Goal: Task Accomplishment & Management: Manage account settings

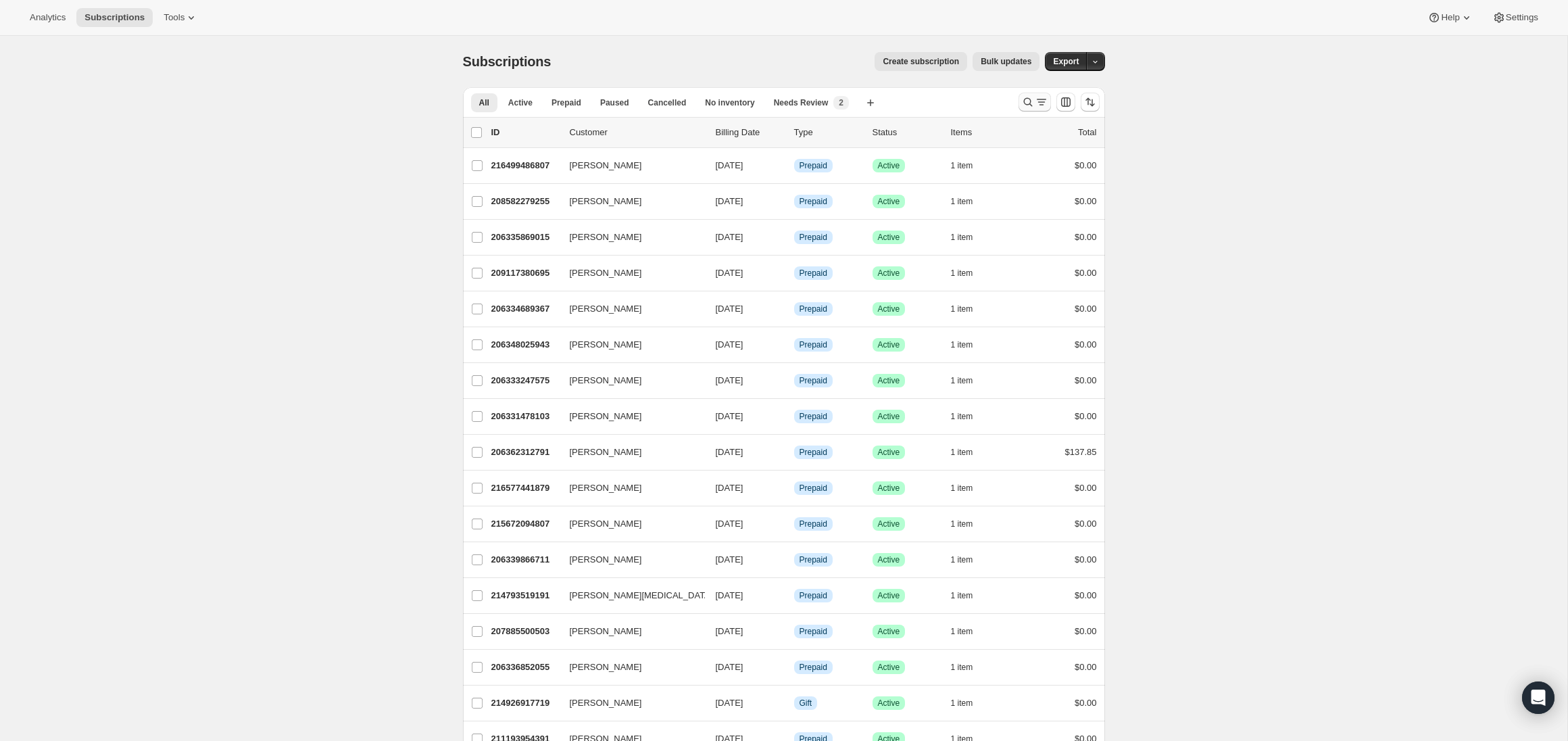
click at [1035, 107] on icon "Search and filter results" at bounding box center [1042, 103] width 14 height 14
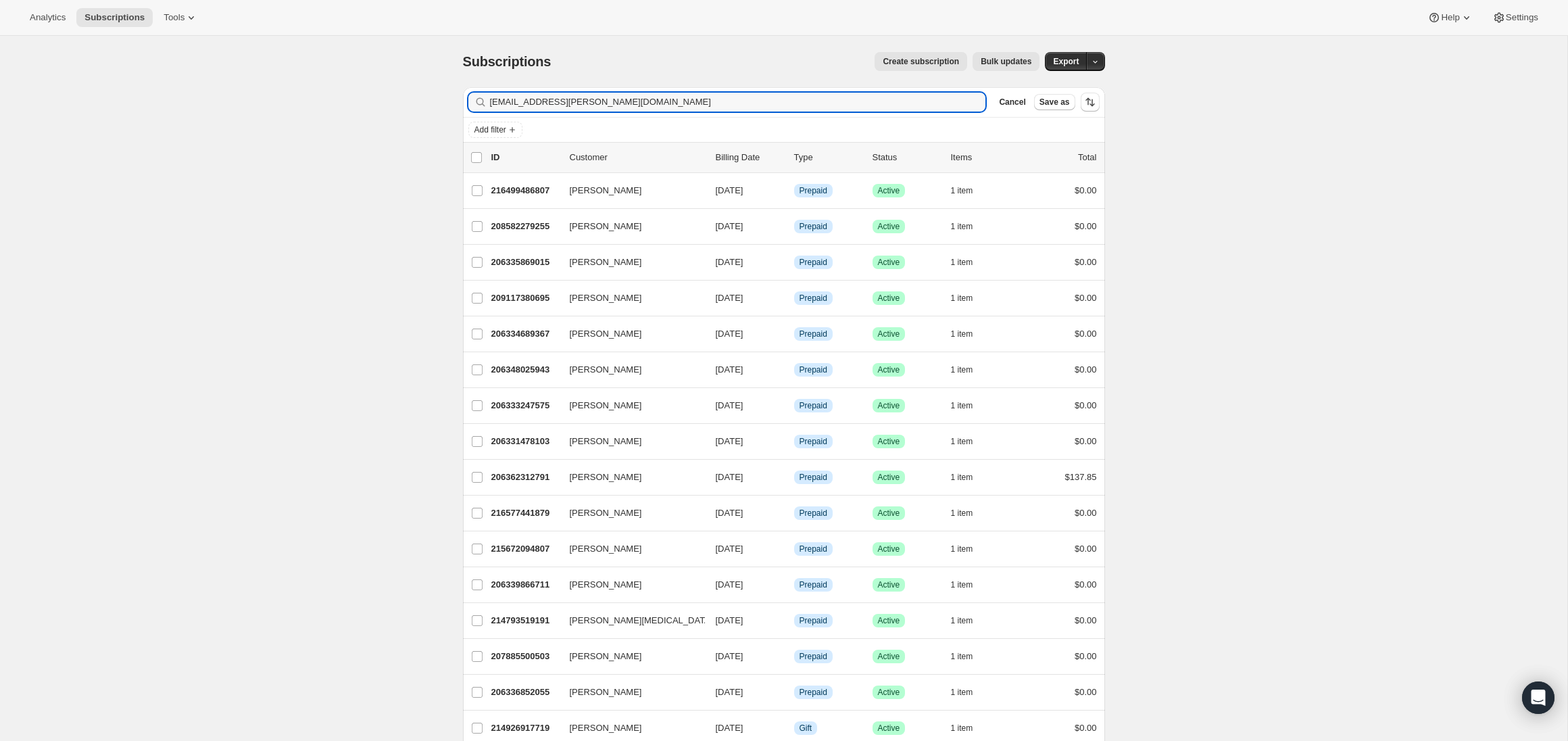
type input "[EMAIL_ADDRESS][PERSON_NAME][DOMAIN_NAME]"
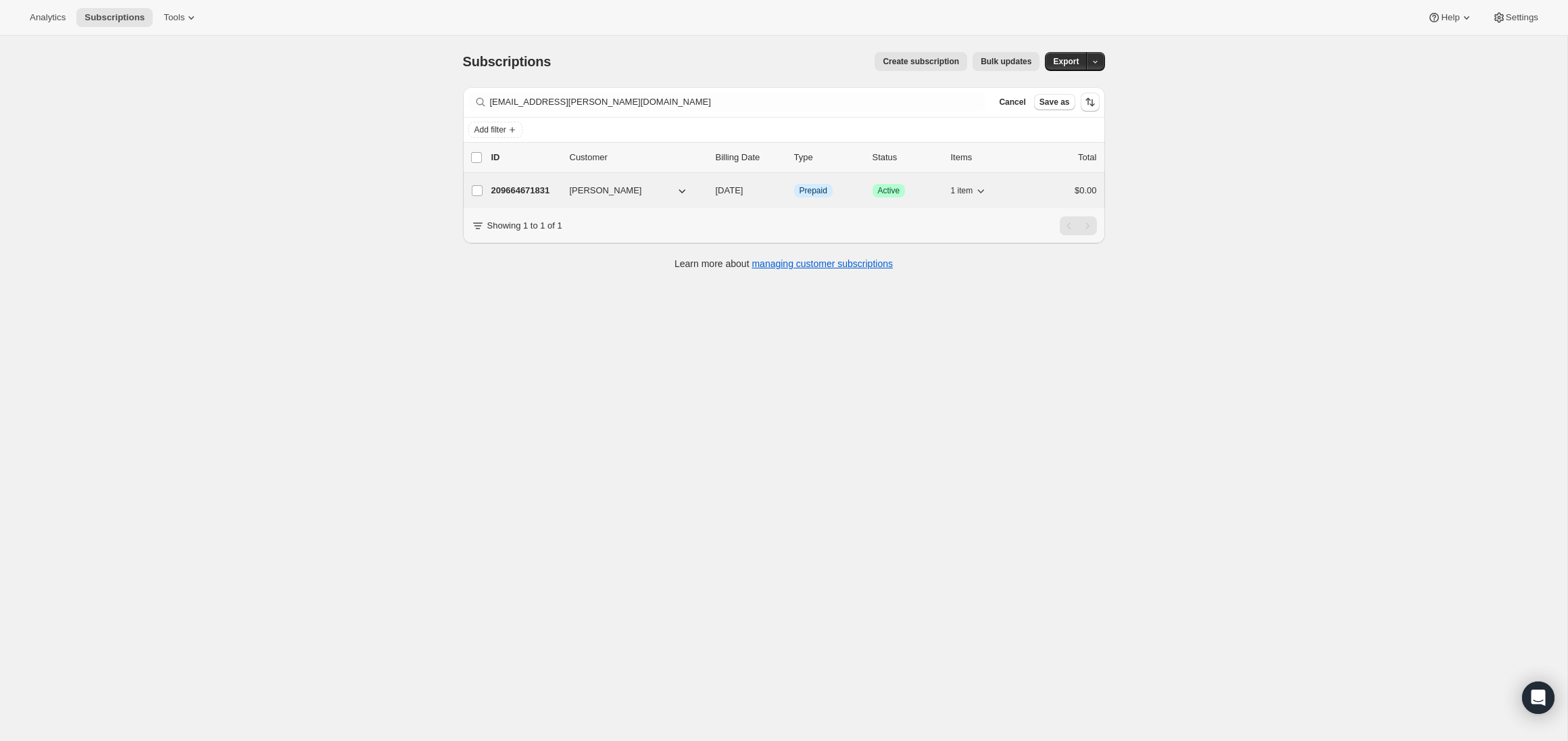
click at [561, 188] on div "209664671831 [PERSON_NAME] [DATE] Info Prepaid Success Active 1 item $0.00" at bounding box center [794, 190] width 606 height 19
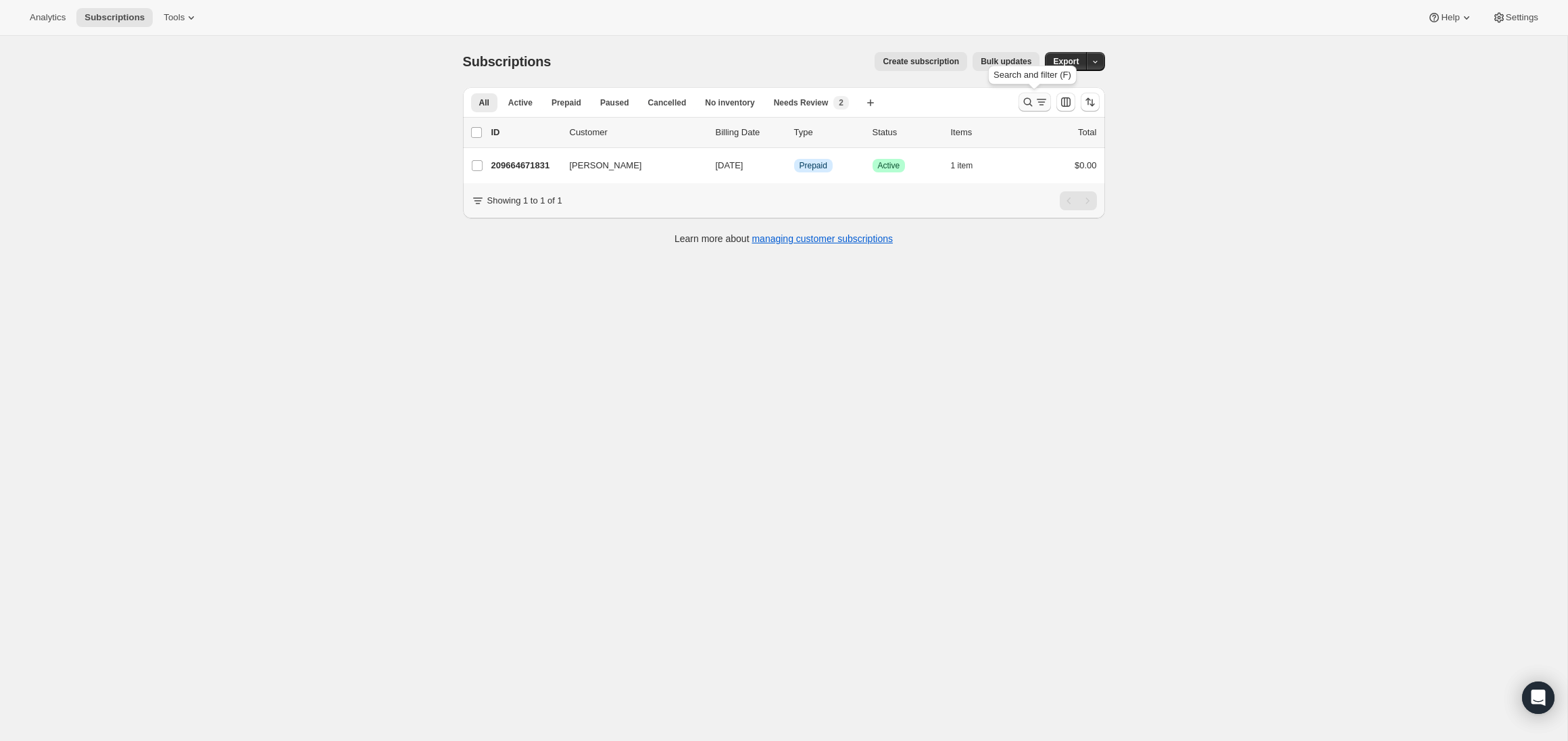
click at [1027, 107] on icon "Search and filter results" at bounding box center [1029, 103] width 14 height 14
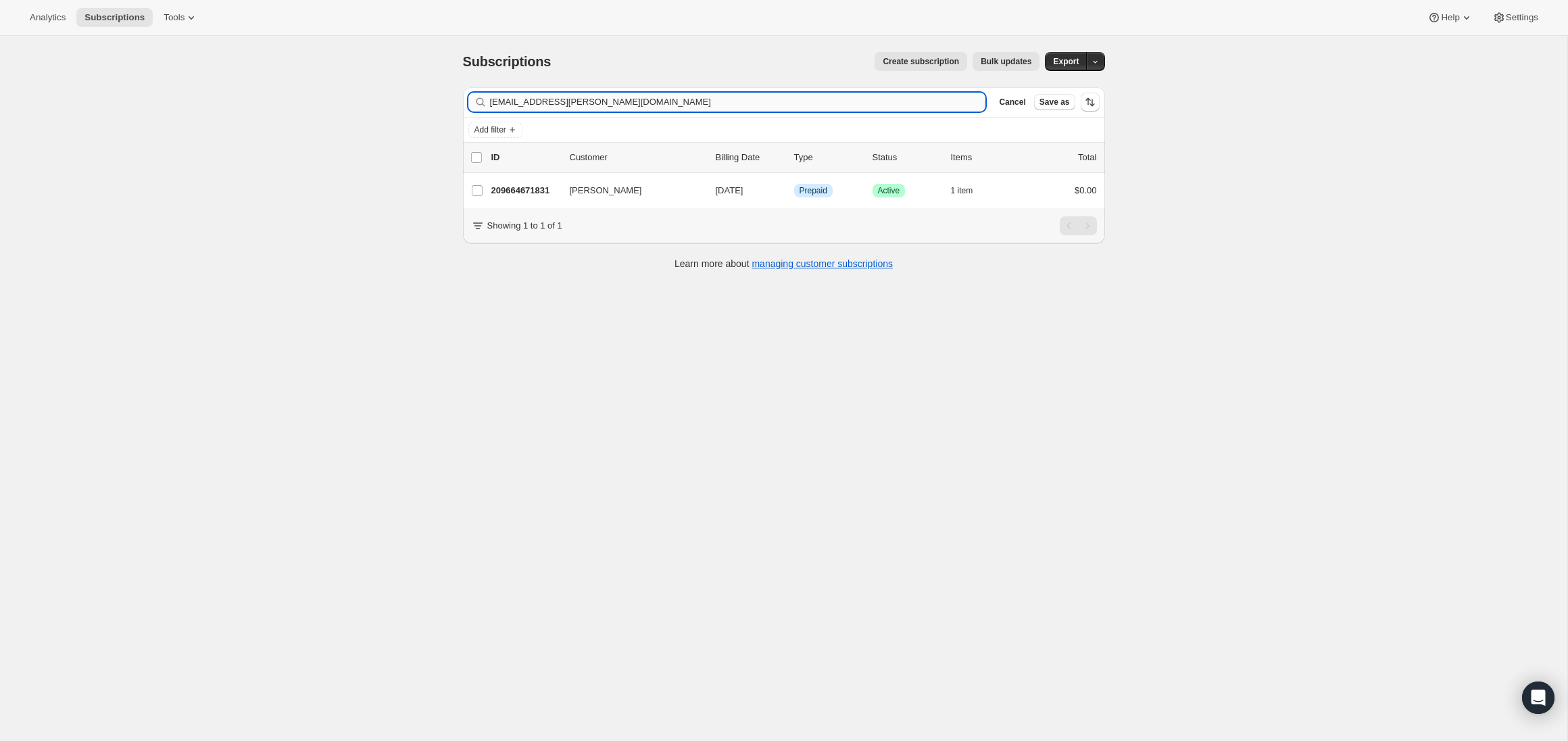
click at [869, 105] on input "[EMAIL_ADDRESS][PERSON_NAME][DOMAIN_NAME]" at bounding box center [738, 102] width 496 height 19
type input "[EMAIL_ADDRESS][DOMAIN_NAME]"
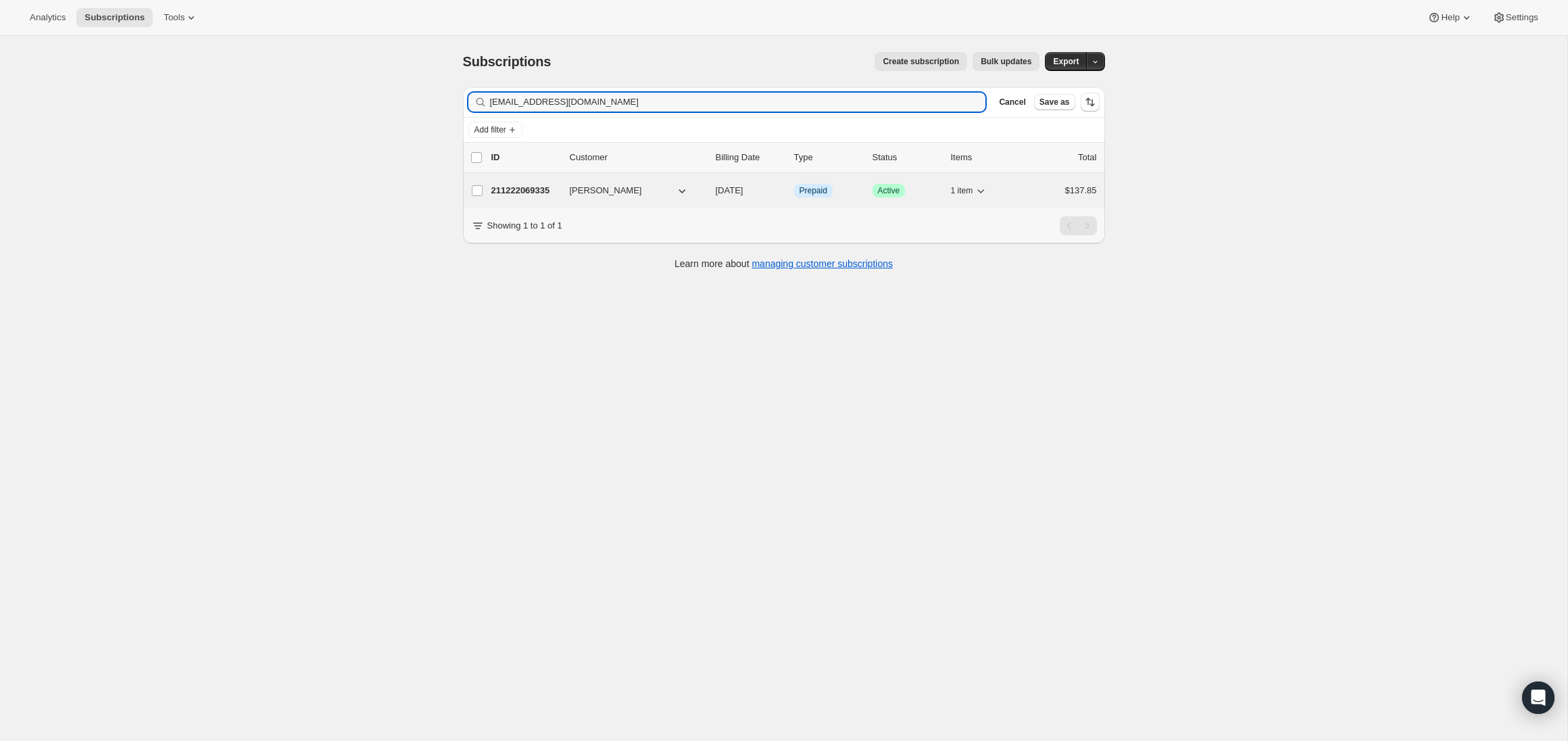
click at [534, 193] on p "211222069335" at bounding box center [525, 191] width 68 height 14
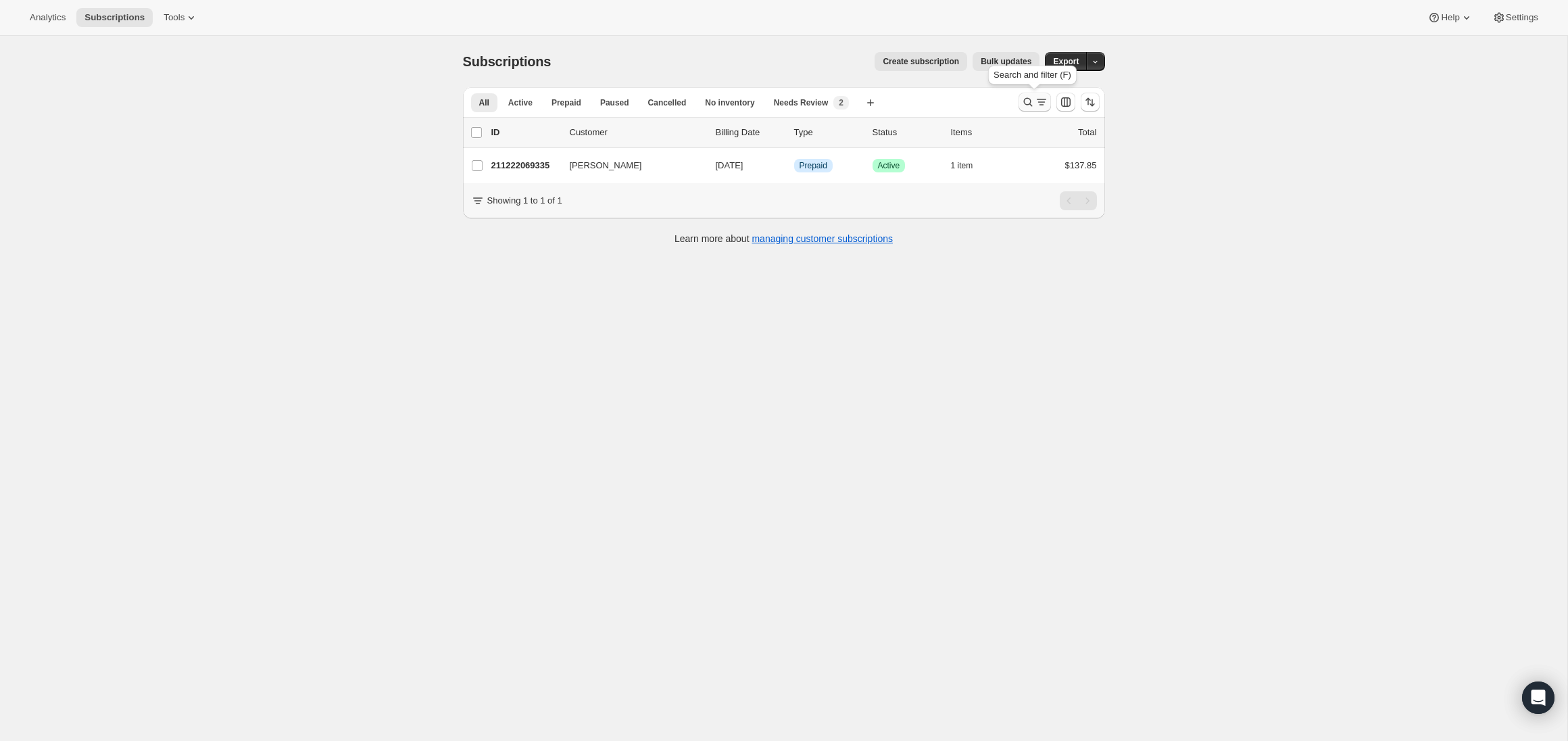
click at [1025, 105] on icon "Search and filter results" at bounding box center [1029, 103] width 14 height 14
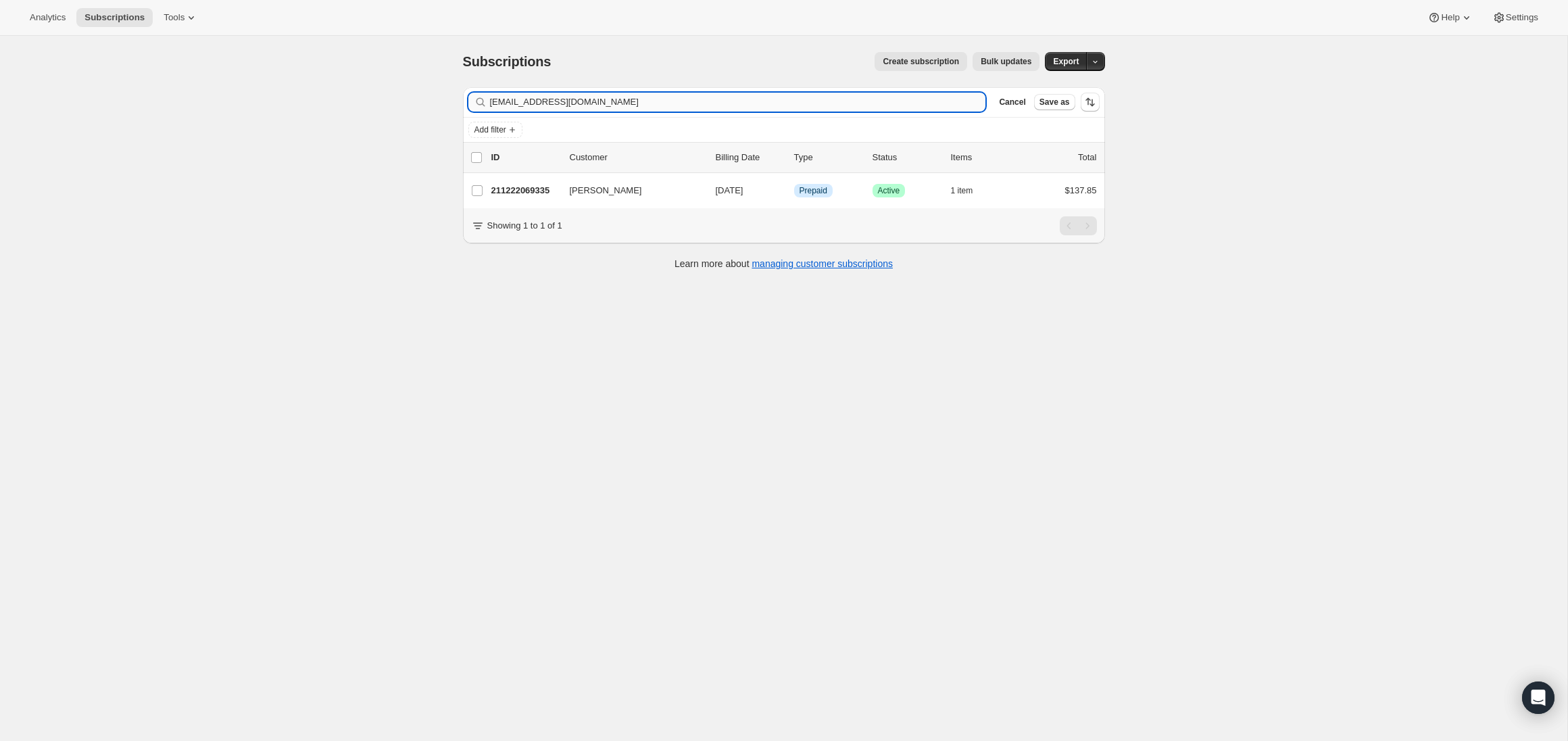
click at [828, 97] on input "[EMAIL_ADDRESS][DOMAIN_NAME]" at bounding box center [738, 102] width 496 height 19
type input "[EMAIL_ADDRESS][DOMAIN_NAME]"
click at [572, 192] on span "[PERSON_NAME]" at bounding box center [606, 191] width 72 height 14
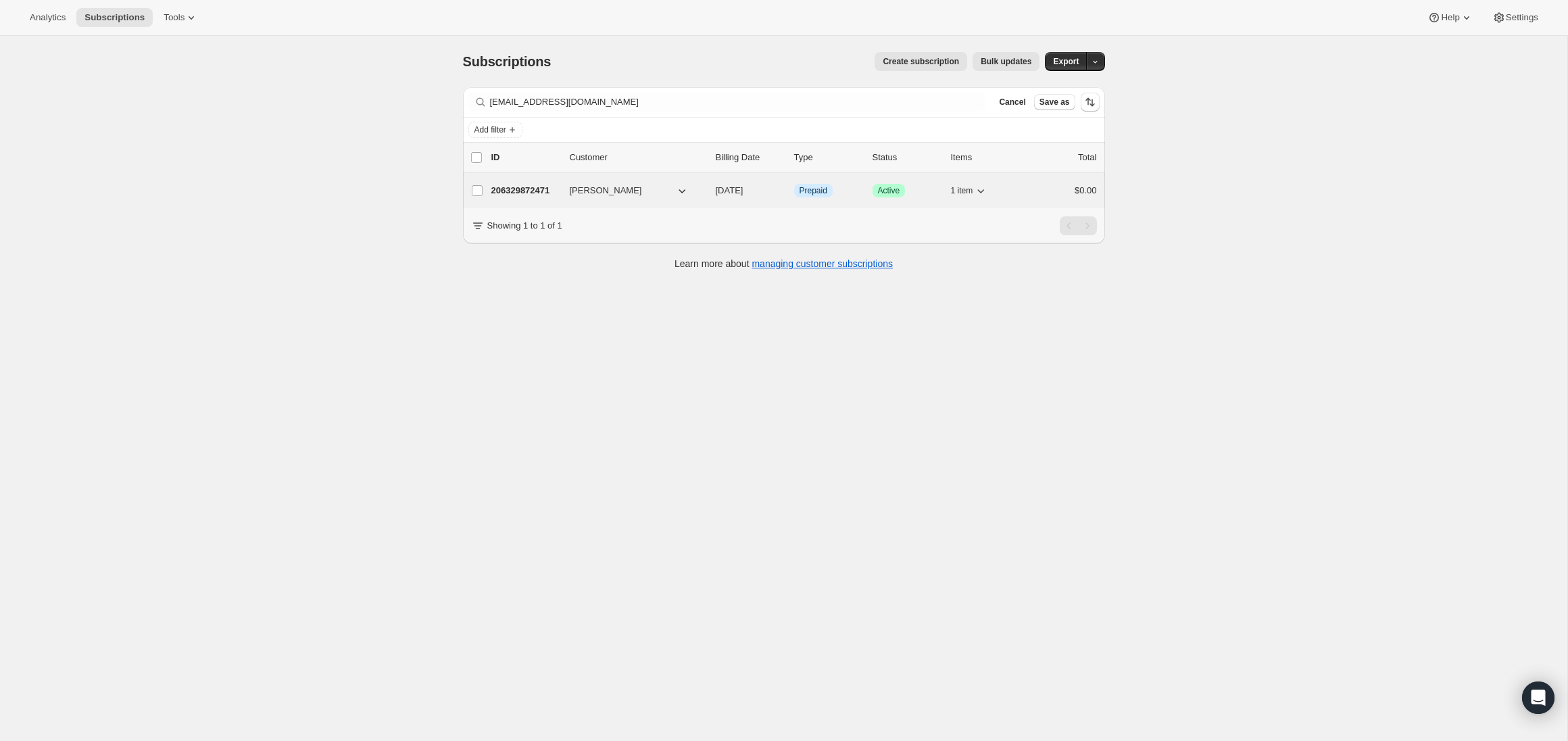
click at [534, 188] on p "206329872471" at bounding box center [525, 191] width 68 height 14
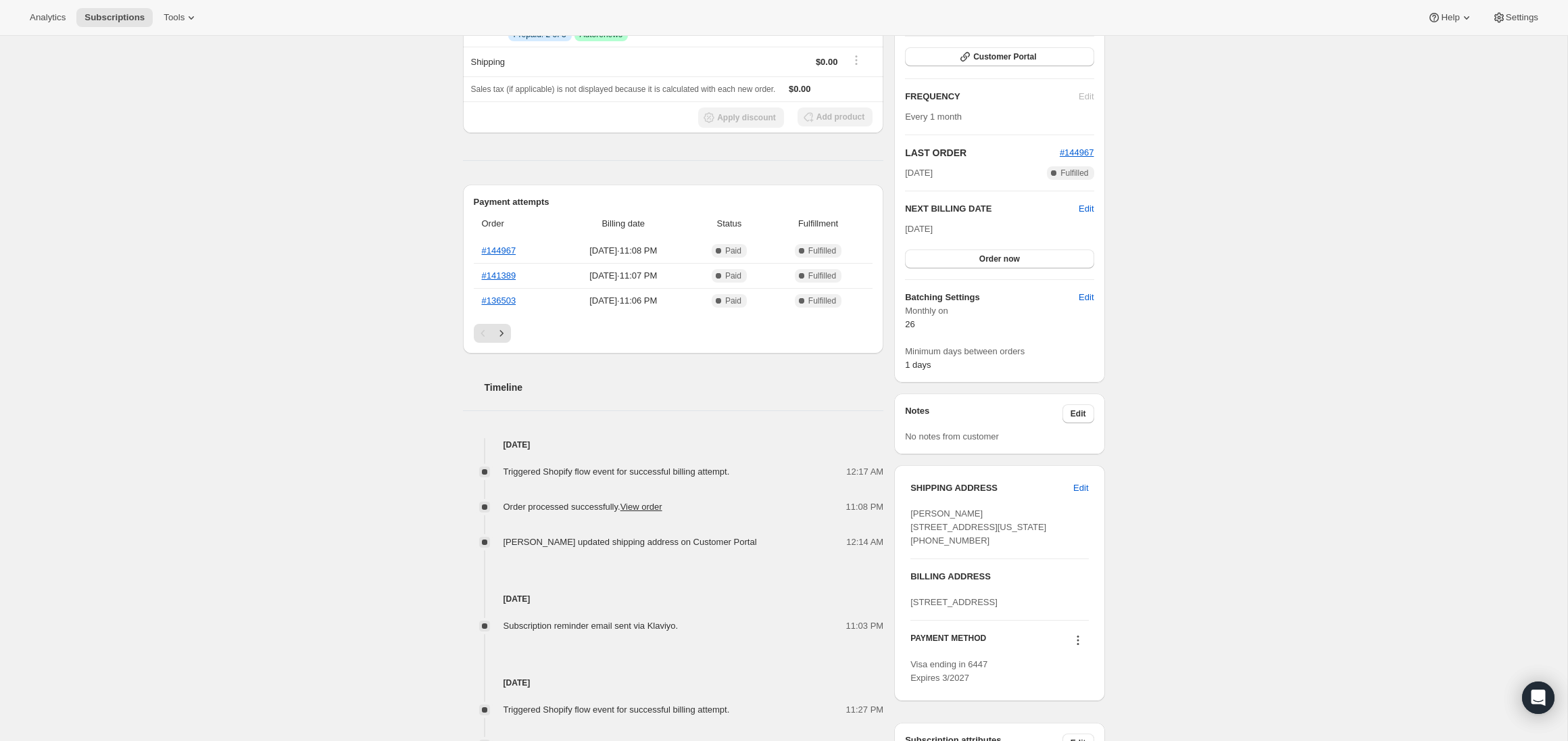
scroll to position [191, 0]
click at [1079, 159] on span "#144967" at bounding box center [1077, 155] width 35 height 10
